Goal: Check status: Check status

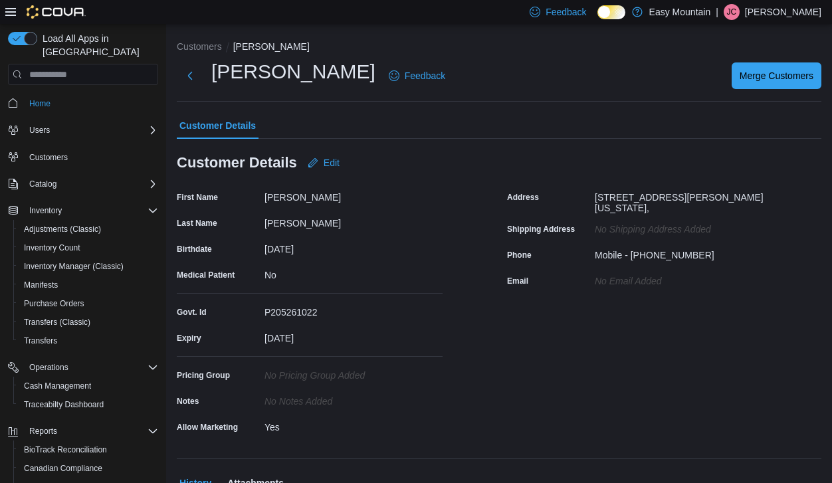
scroll to position [350, 0]
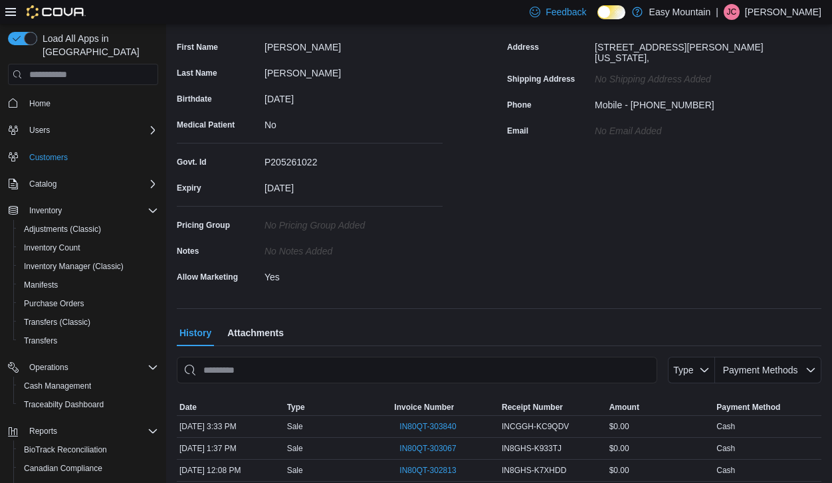
scroll to position [152, 0]
click at [431, 425] on span "IN80QT-303840" at bounding box center [427, 425] width 56 height 11
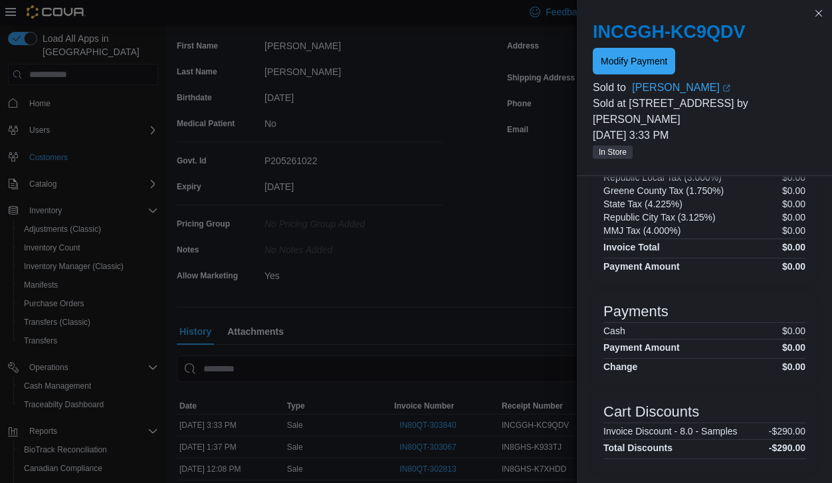
scroll to position [601, 0]
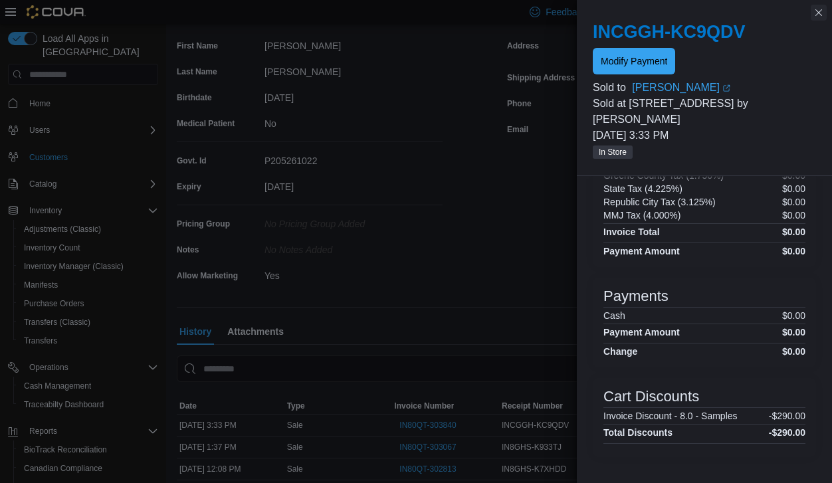
click at [823, 12] on button "Close this dialog" at bounding box center [819, 13] width 16 height 16
